Goal: Task Accomplishment & Management: Complete application form

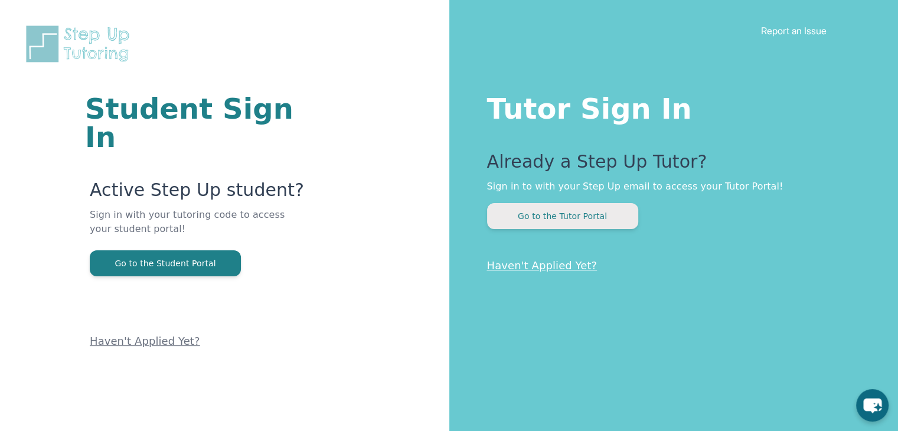
click at [582, 216] on button "Go to the Tutor Portal" at bounding box center [562, 216] width 151 height 26
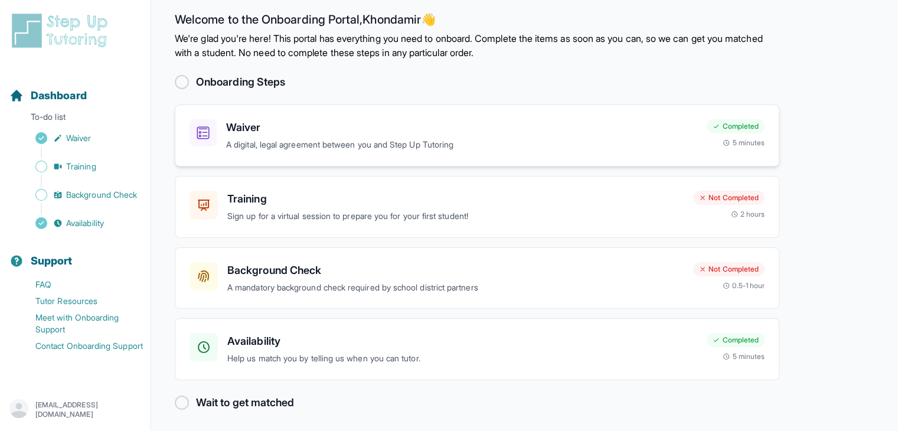
scroll to position [14, 0]
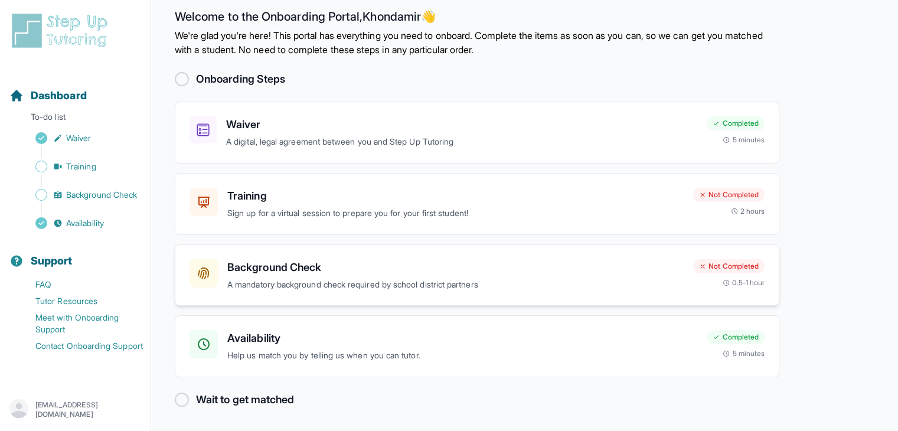
click at [393, 280] on p "A mandatory background check required by school district partners" at bounding box center [455, 285] width 456 height 14
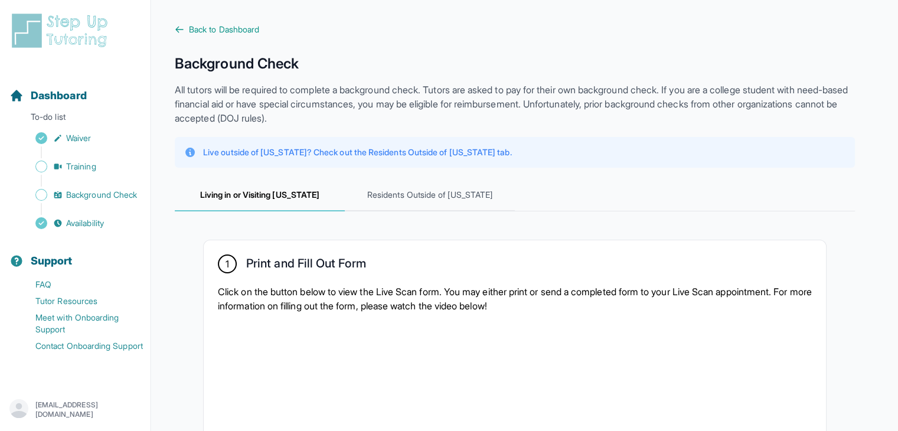
click at [220, 30] on span "Back to Dashboard" at bounding box center [224, 30] width 70 height 12
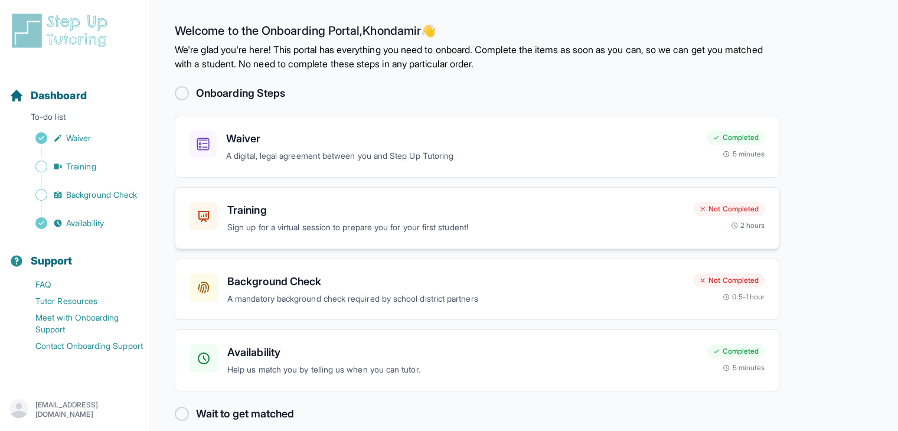
click at [417, 219] on div "Training Sign up for a virtual session to prepare you for your first student!" at bounding box center [455, 218] width 456 height 32
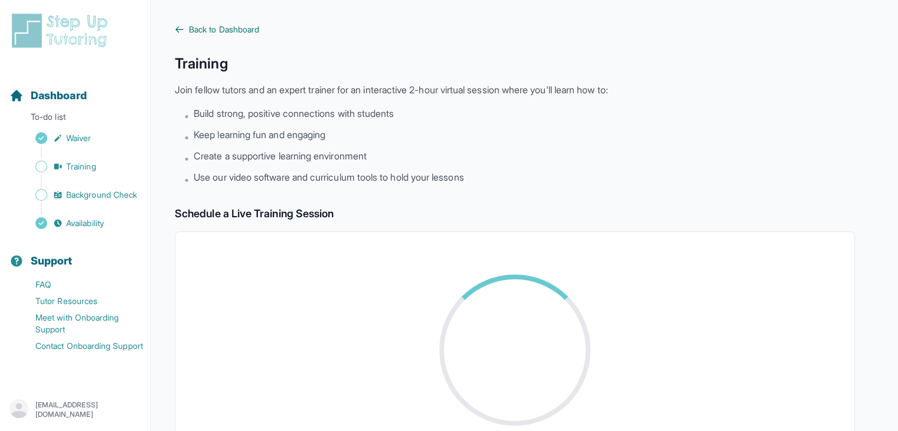
click at [204, 24] on span "Back to Dashboard" at bounding box center [224, 30] width 70 height 12
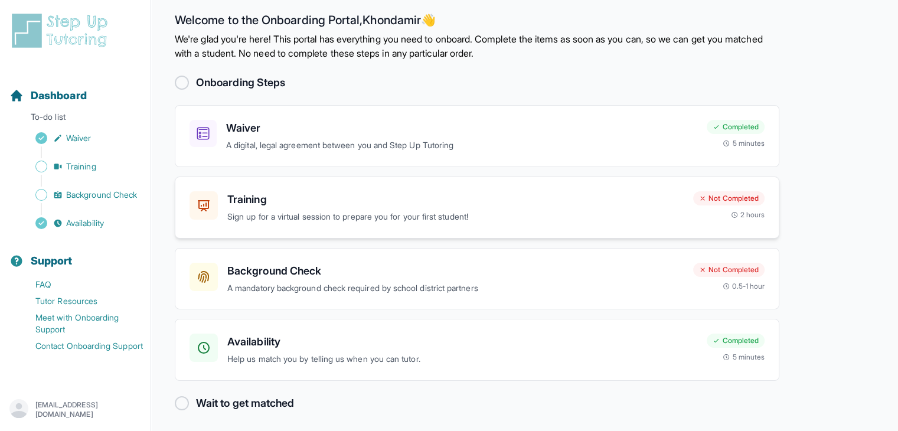
scroll to position [14, 0]
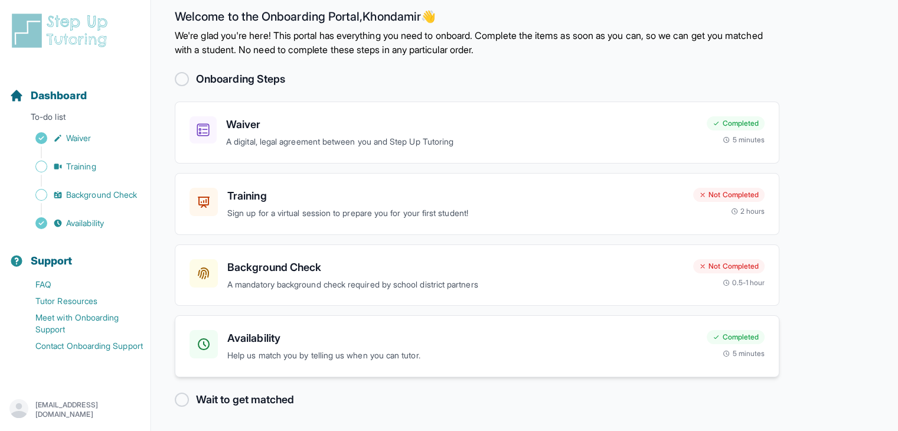
click at [393, 330] on h3 "Availability" at bounding box center [462, 338] width 470 height 17
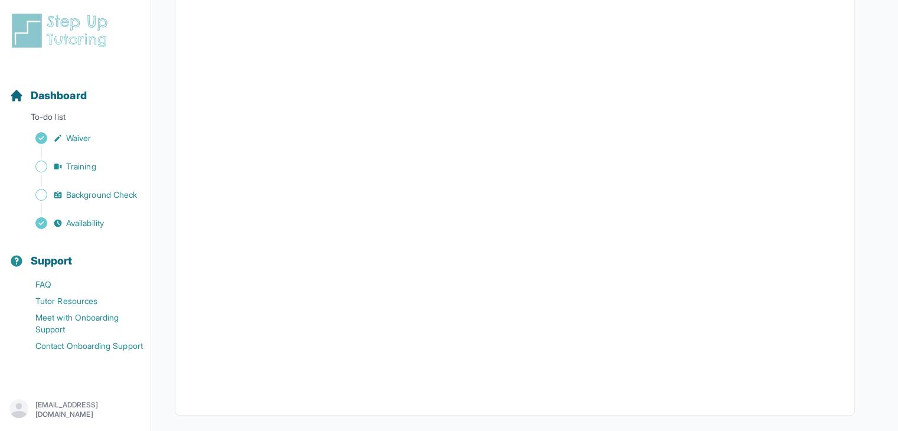
scroll to position [177, 0]
click at [25, 86] on div "Dashboard" at bounding box center [75, 96] width 141 height 26
click at [79, 100] on span "Dashboard" at bounding box center [59, 95] width 56 height 17
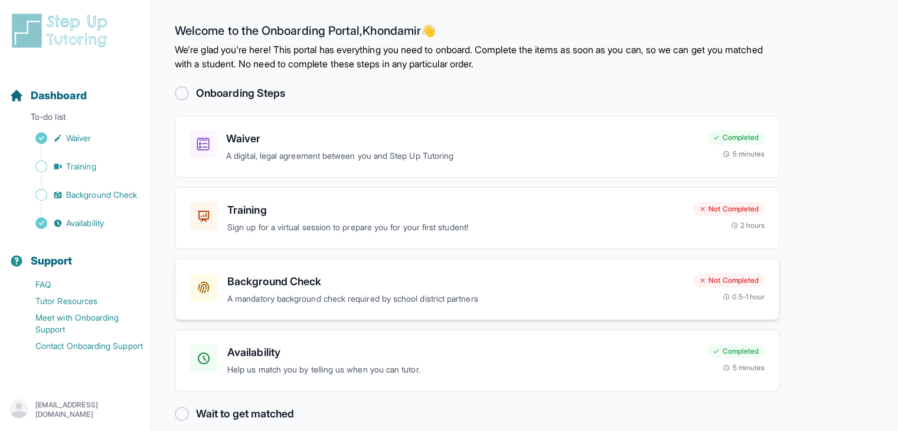
click at [489, 288] on h3 "Background Check" at bounding box center [455, 281] width 456 height 17
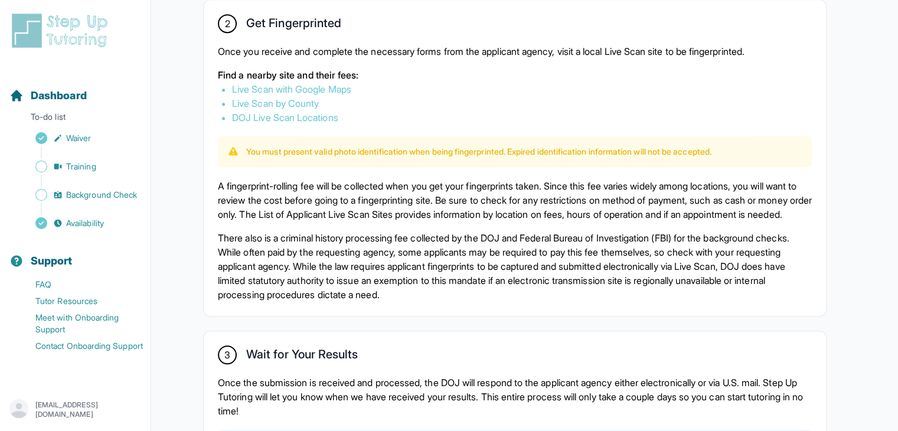
scroll to position [663, 0]
